Goal: Task Accomplishment & Management: Manage account settings

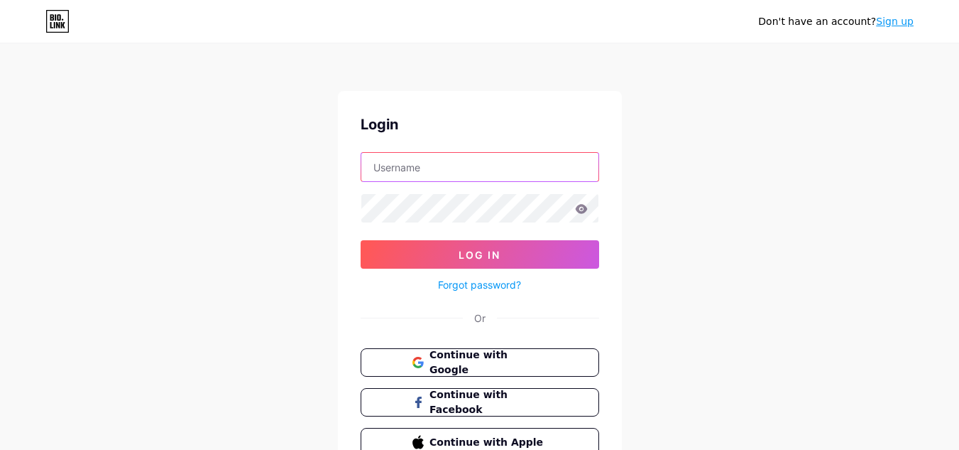
drag, startPoint x: 0, startPoint y: 0, endPoint x: 432, endPoint y: 168, distance: 463.2
click at [432, 168] on input "text" at bounding box center [479, 167] width 237 height 28
type input "[EMAIL_ADDRESS][DOMAIN_NAME]"
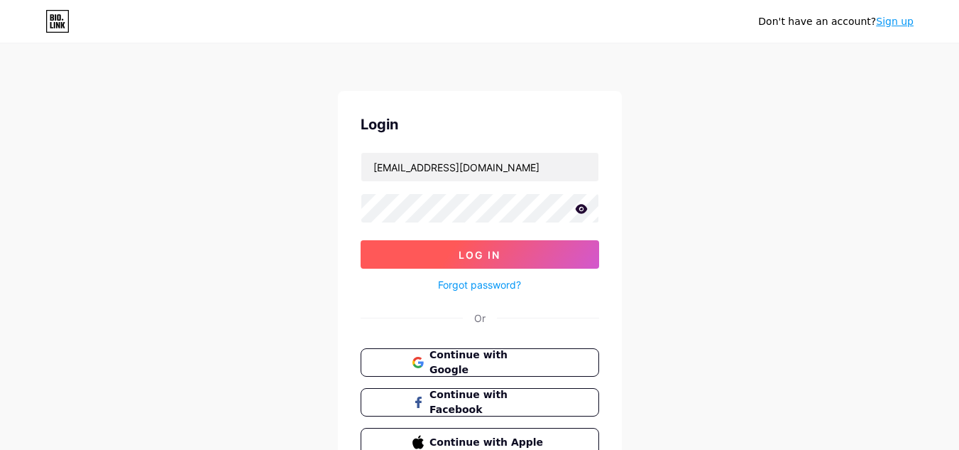
click at [437, 266] on button "Log In" at bounding box center [480, 254] width 239 height 28
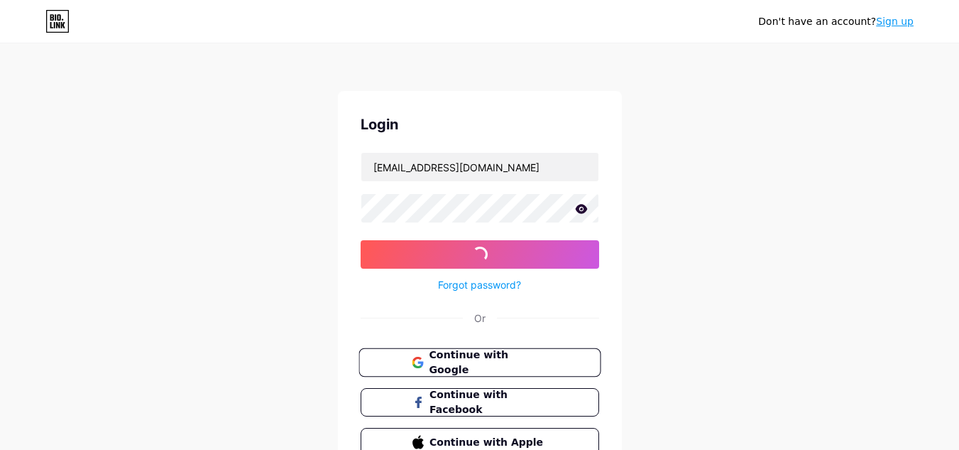
click at [415, 358] on icon at bounding box center [416, 359] width 9 height 5
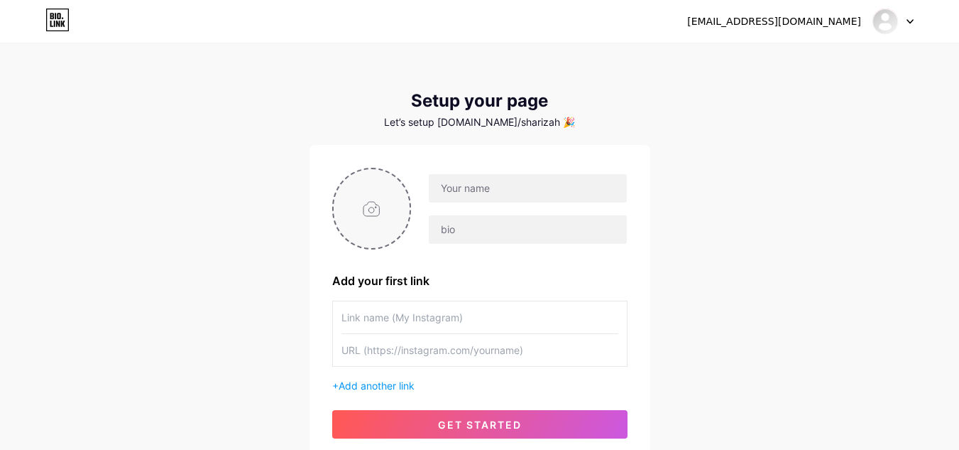
click at [364, 185] on input "file" at bounding box center [372, 208] width 77 height 79
type input "C:\fakepath\[PERSON_NAME] BERTEMU WARIS (1).png"
click at [369, 202] on span at bounding box center [371, 208] width 21 height 21
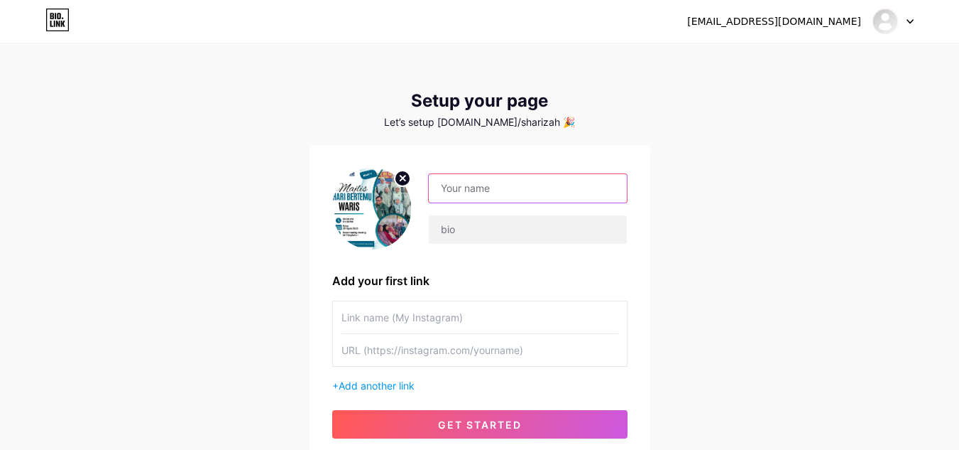
click at [490, 187] on input "text" at bounding box center [527, 188] width 197 height 28
type input "s"
type input "STEMquerah"
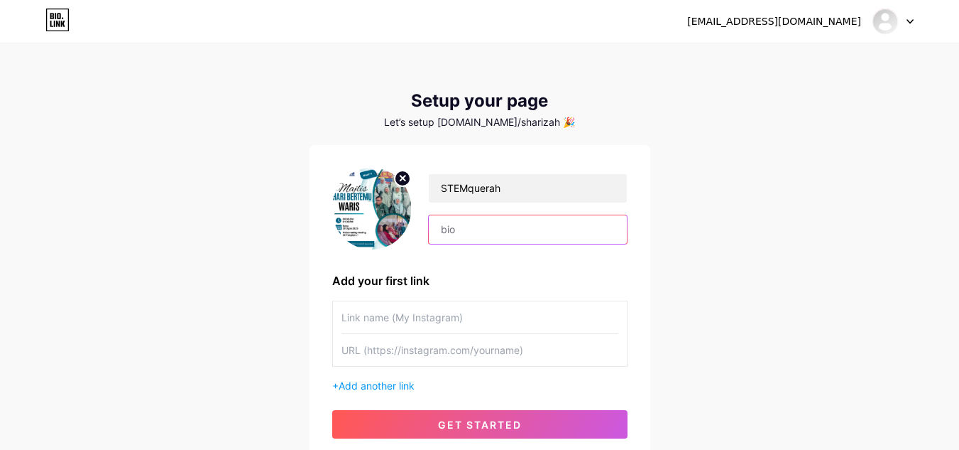
click at [471, 232] on input "text" at bounding box center [527, 229] width 197 height 28
type input "@SaKT1"
click at [385, 179] on img at bounding box center [372, 209] width 80 height 82
click at [406, 174] on circle at bounding box center [403, 178] width 16 height 16
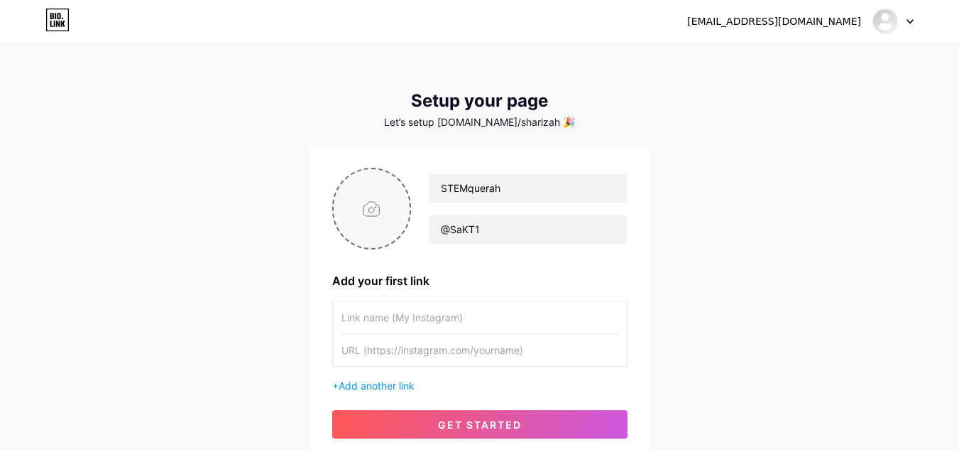
click at [374, 211] on input "file" at bounding box center [372, 208] width 77 height 79
type input "C:\fakepath\Copy of BANNER STEM '4X8' (6 x 4 cm).png"
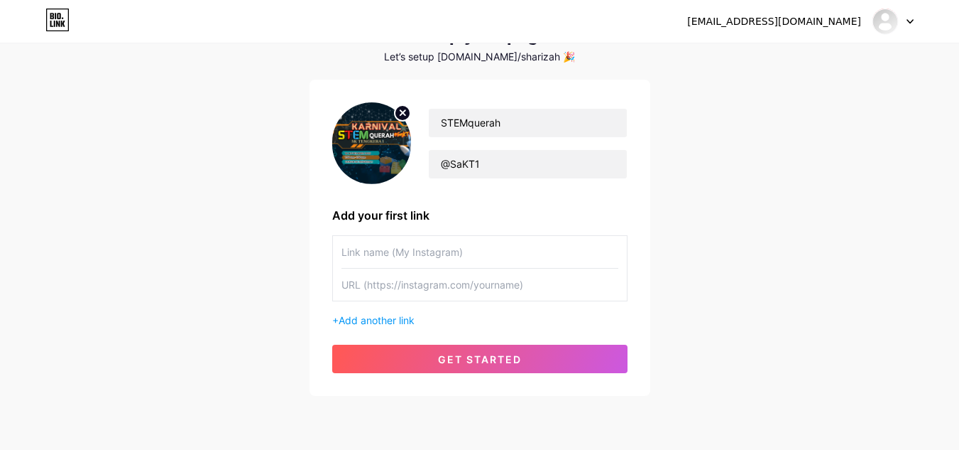
scroll to position [71, 0]
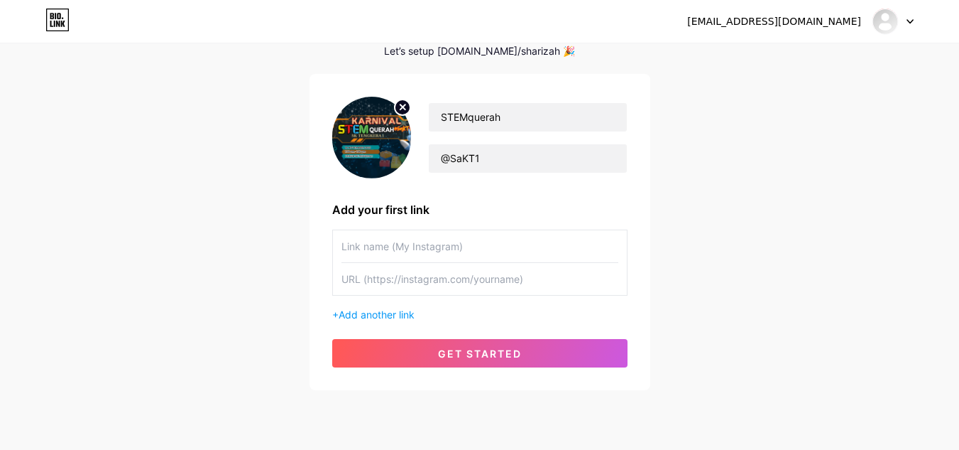
click at [496, 281] on input "text" at bounding box center [480, 279] width 277 height 32
type input "h"
type input "[URL][DOMAIN_NAME]"
click at [392, 256] on input "text" at bounding box center [480, 246] width 277 height 32
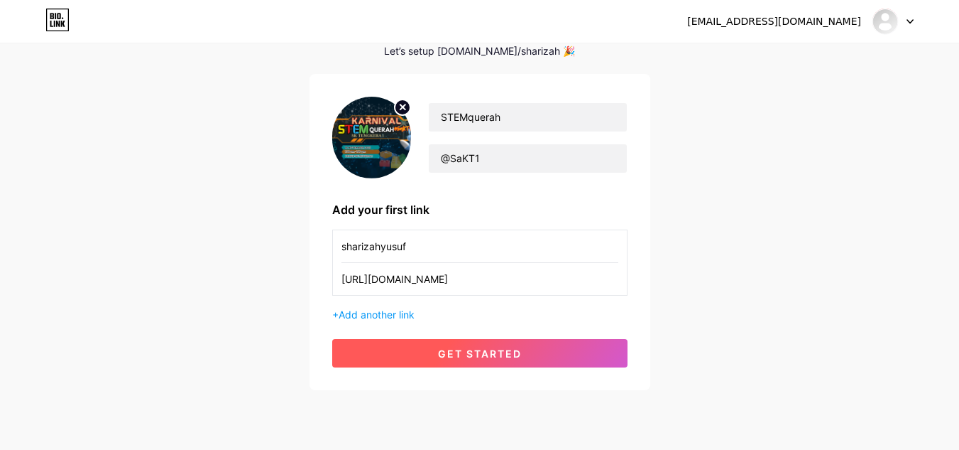
type input "sharizahyusuf"
click at [438, 355] on span "get started" at bounding box center [480, 353] width 84 height 12
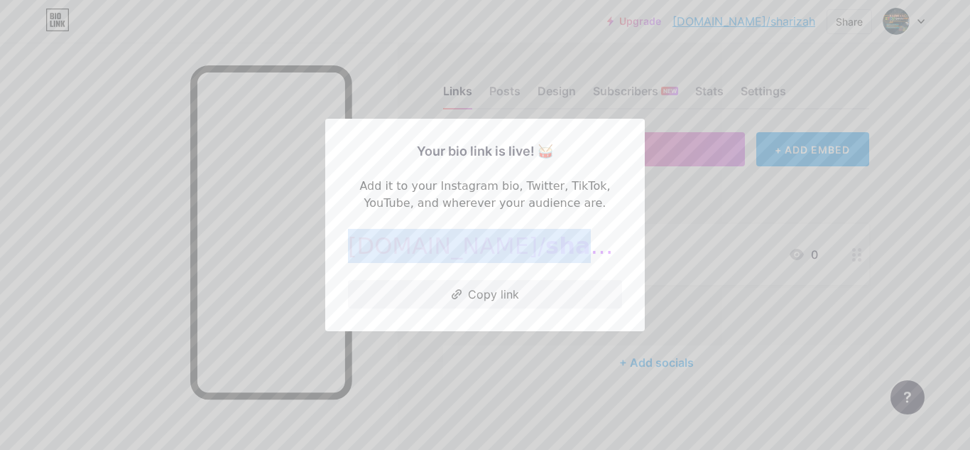
drag, startPoint x: 398, startPoint y: 244, endPoint x: 572, endPoint y: 258, distance: 175.3
click at [572, 258] on div "[DOMAIN_NAME]/ sharizah" at bounding box center [485, 246] width 274 height 34
copy div "[DOMAIN_NAME]/ sharizah"
click at [504, 295] on button "Copy link" at bounding box center [485, 294] width 274 height 28
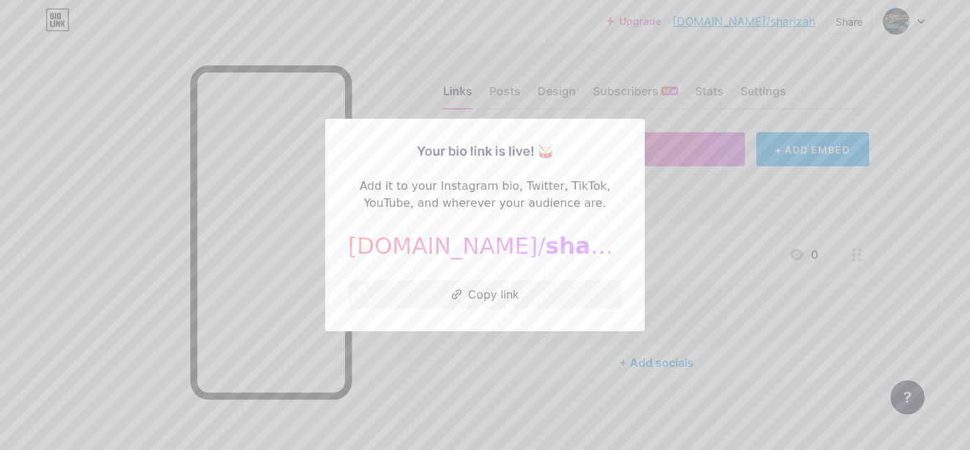
click at [691, 209] on div at bounding box center [485, 225] width 970 height 450
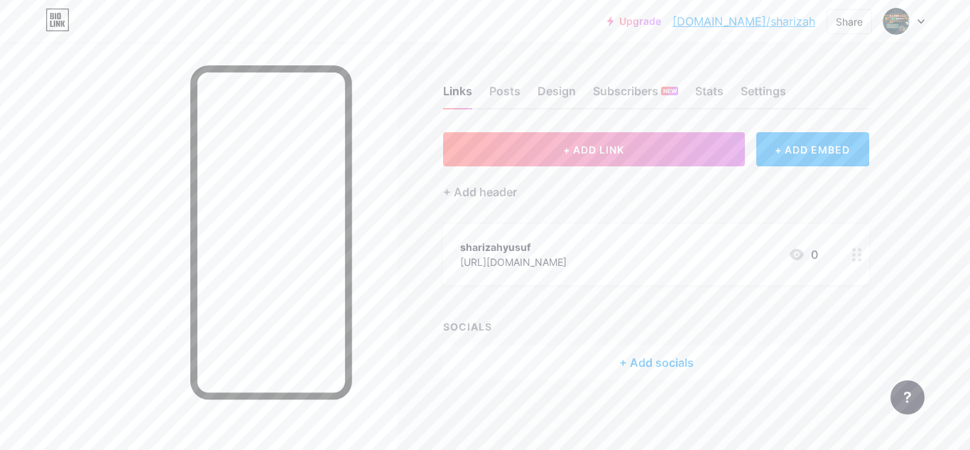
click at [749, 23] on link "[DOMAIN_NAME]/sharizah" at bounding box center [744, 21] width 143 height 17
click at [532, 248] on div "sharizahyusuf" at bounding box center [513, 246] width 107 height 15
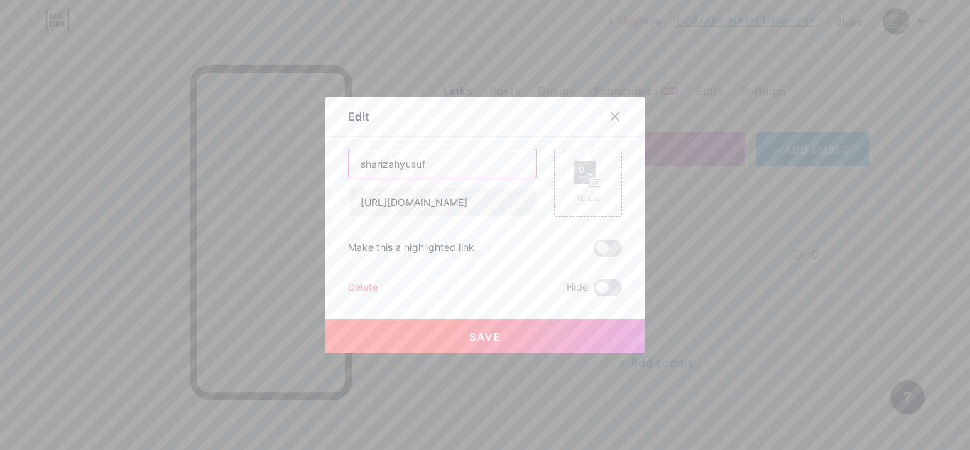
drag, startPoint x: 439, startPoint y: 160, endPoint x: 346, endPoint y: 157, distance: 93.1
click at [349, 157] on input "sharizahyusuf" at bounding box center [442, 163] width 187 height 28
type input "s"
type input "STEMquerah"
click at [408, 339] on button "Save" at bounding box center [485, 336] width 320 height 34
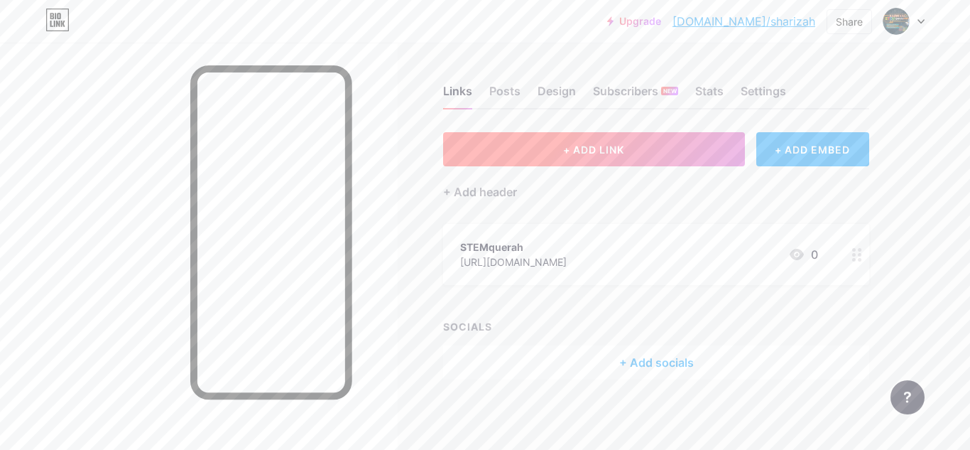
click at [602, 156] on button "+ ADD LINK" at bounding box center [594, 149] width 302 height 34
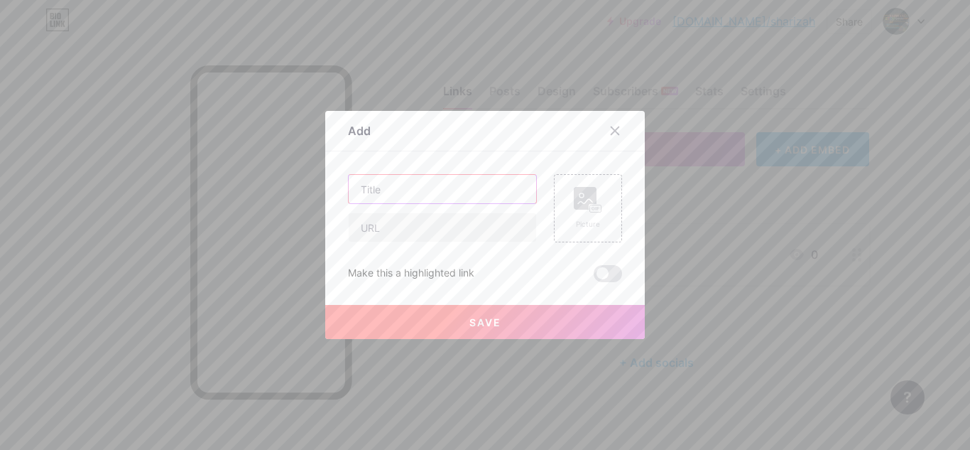
click at [410, 183] on input "text" at bounding box center [442, 189] width 187 height 28
click at [614, 132] on icon at bounding box center [614, 130] width 11 height 11
